Goal: Transaction & Acquisition: Purchase product/service

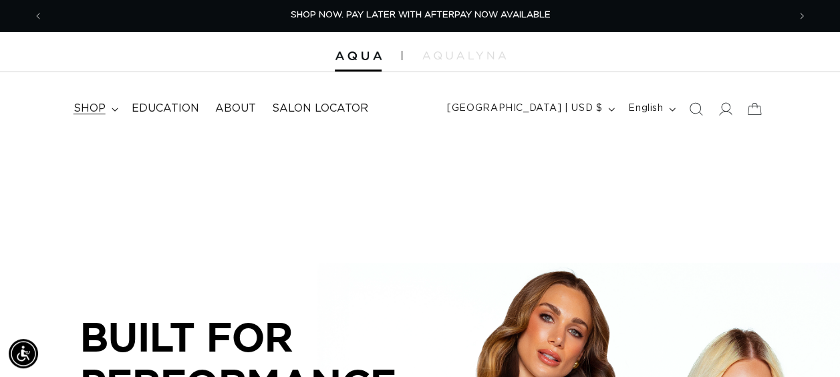
click at [112, 108] on icon at bounding box center [115, 110] width 7 height 4
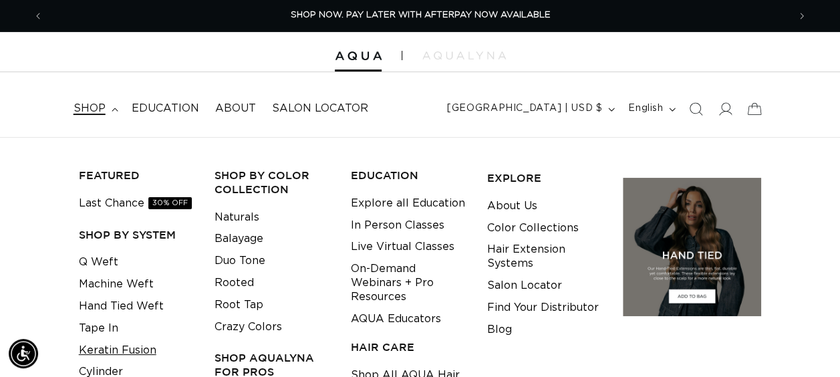
click at [96, 353] on link "Keratin Fusion" at bounding box center [118, 351] width 78 height 22
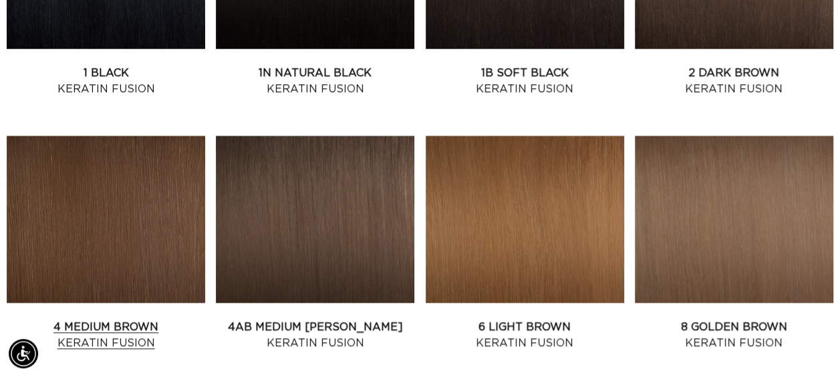
scroll to position [0, 745]
click at [130, 319] on link "4 Medium Brown Keratin Fusion" at bounding box center [106, 335] width 199 height 32
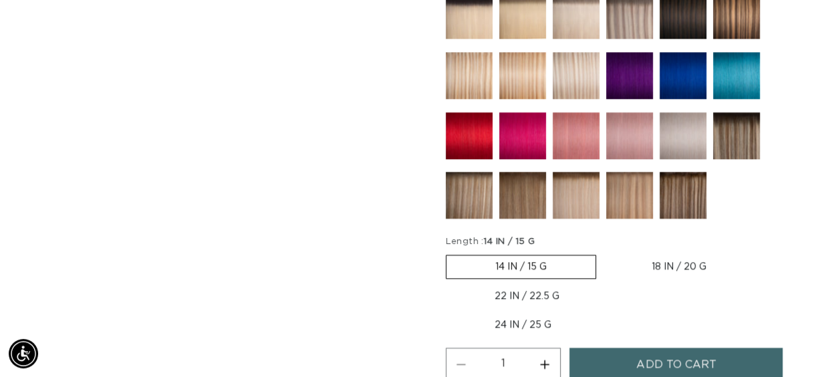
scroll to position [869, 0]
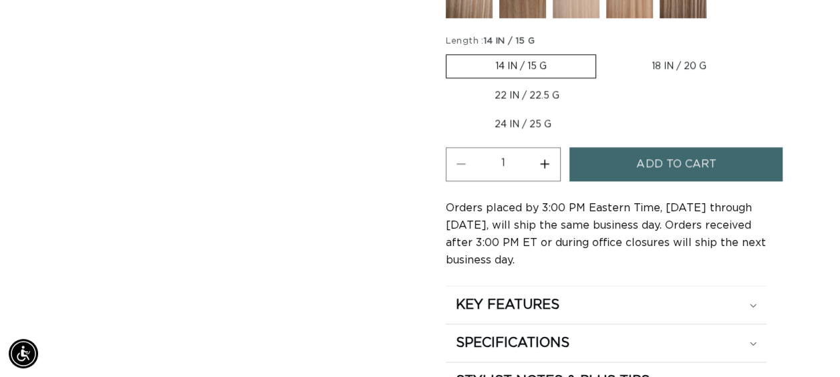
click at [663, 57] on label "18 IN / 20 G Variant sold out or unavailable" at bounding box center [679, 66] width 152 height 23
click at [604, 52] on input "18 IN / 20 G Variant sold out or unavailable" at bounding box center [603, 51] width 1 height 1
radio input "true"
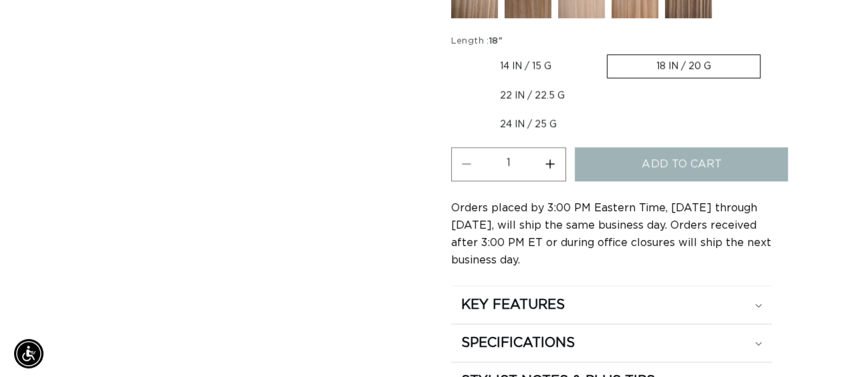
scroll to position [0, 0]
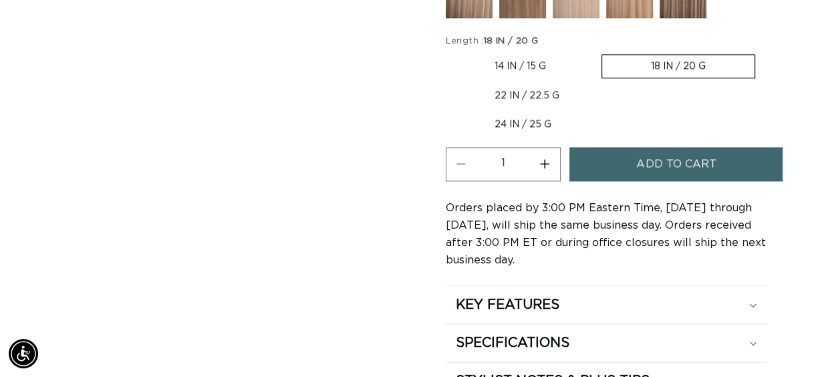
click at [648, 152] on span "Add to cart" at bounding box center [677, 164] width 80 height 34
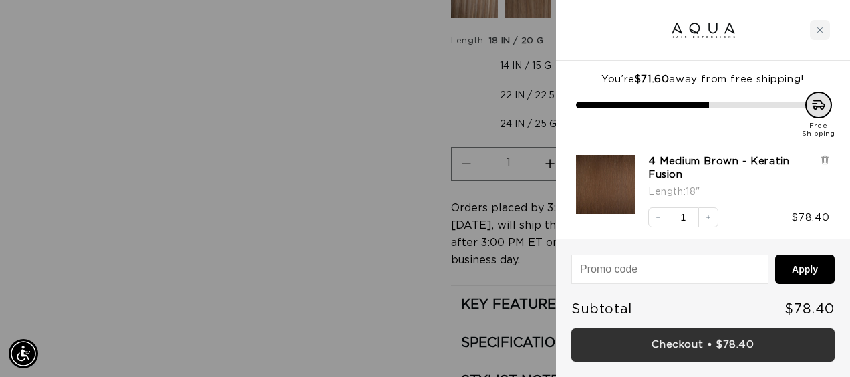
scroll to position [0, 1511]
click at [727, 350] on link "Checkout • $78.40" at bounding box center [703, 345] width 263 height 34
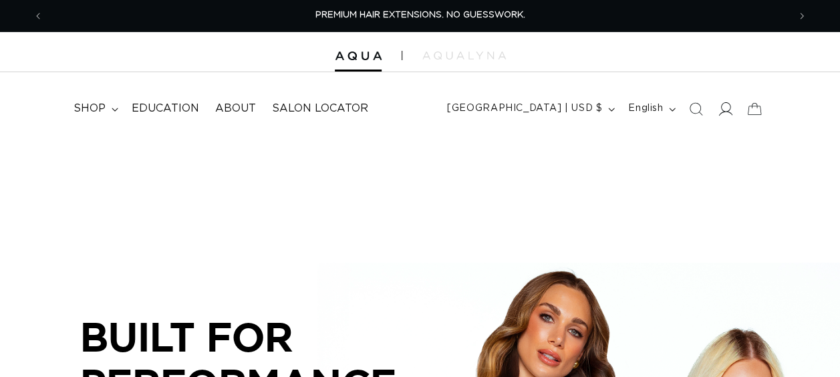
click at [728, 110] on icon at bounding box center [726, 108] width 14 height 13
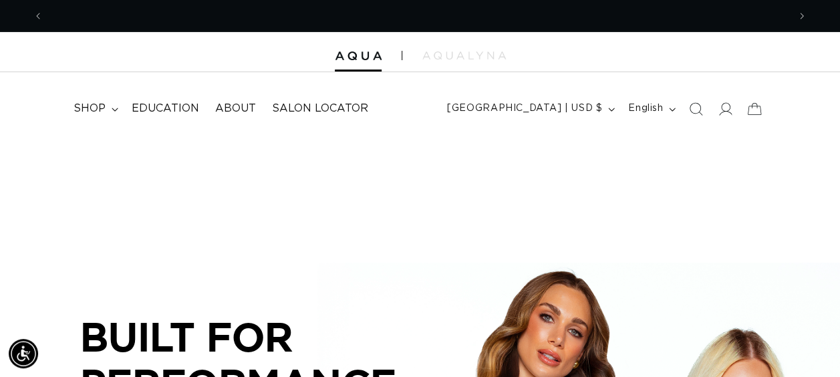
scroll to position [0, 745]
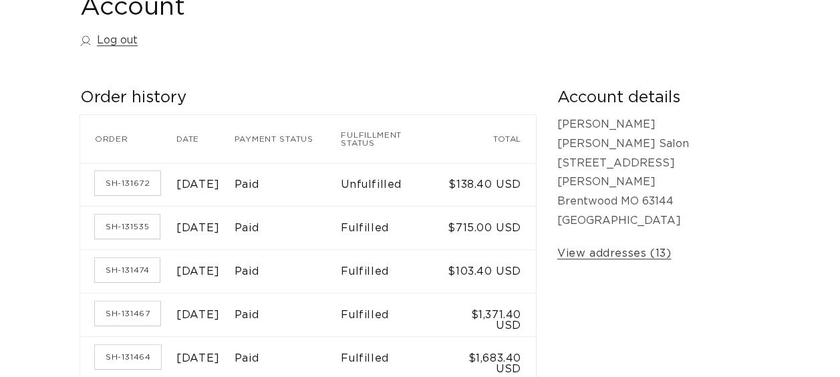
scroll to position [201, 0]
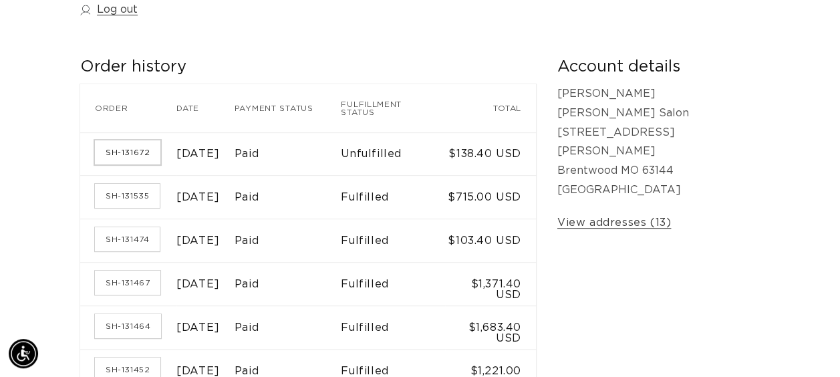
click at [118, 156] on link "SH-131672" at bounding box center [128, 152] width 66 height 24
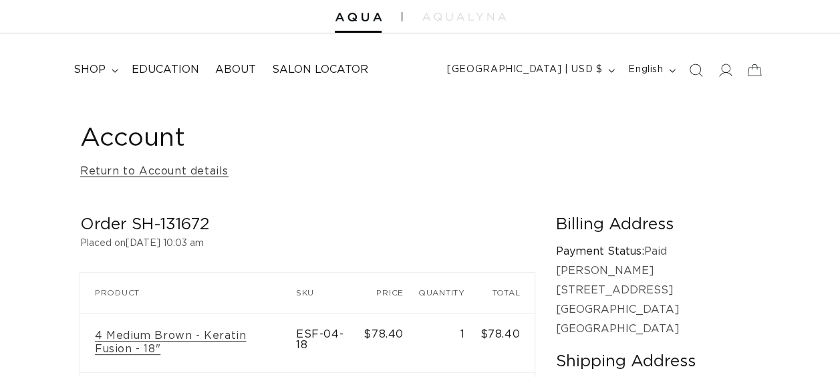
scroll to position [134, 0]
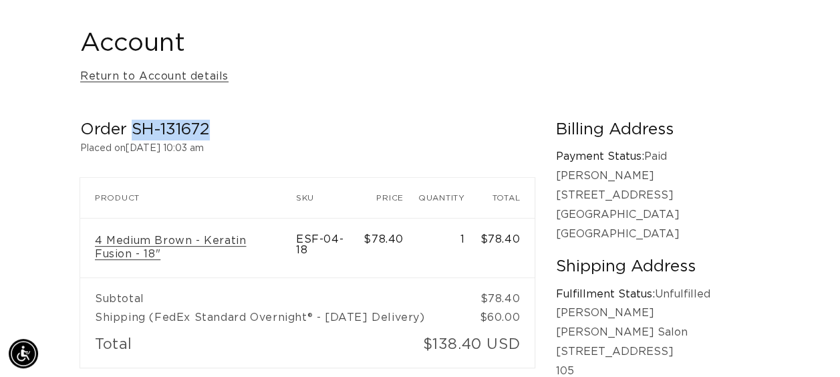
drag, startPoint x: 210, startPoint y: 132, endPoint x: 136, endPoint y: 135, distance: 73.6
click at [136, 135] on h2 "Order SH-131672" at bounding box center [307, 130] width 455 height 21
copy h2 "SH-131672"
